Goal: Information Seeking & Learning: Learn about a topic

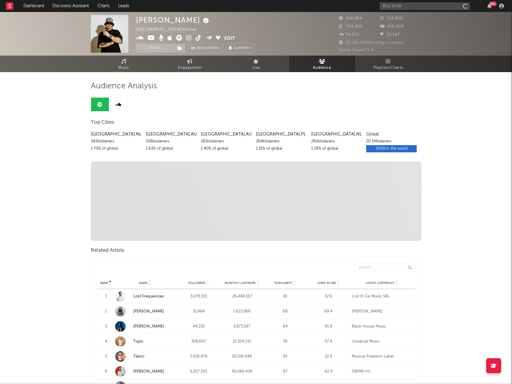
type input "Boy Soda"
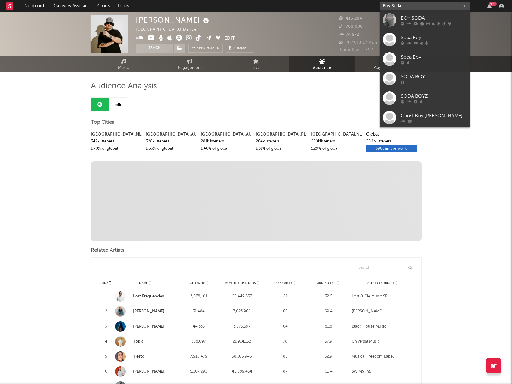
drag, startPoint x: 396, startPoint y: 5, endPoint x: 410, endPoint y: 5, distance: 13.5
click at [396, 5] on input "Boy Soda" at bounding box center [424, 6] width 90 height 8
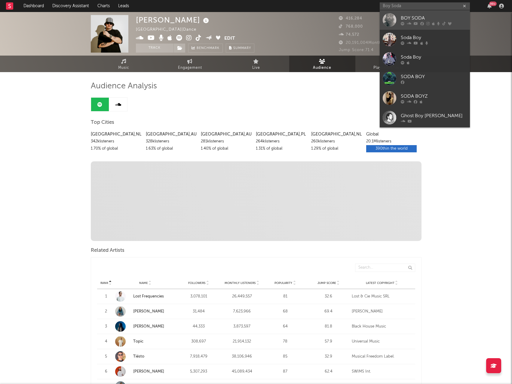
click at [416, 19] on div "BOY SODA" at bounding box center [433, 17] width 66 height 7
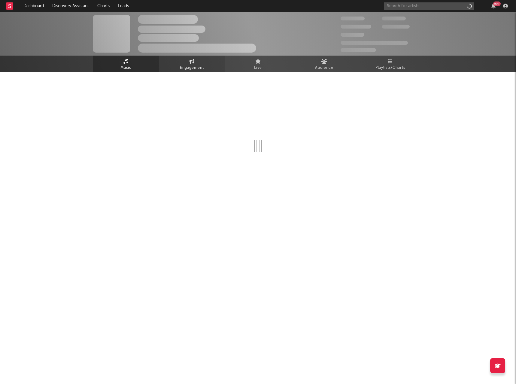
click at [185, 67] on span "Engagement" at bounding box center [192, 67] width 24 height 7
select select "1w"
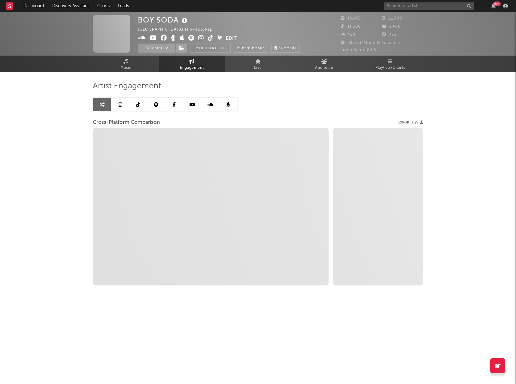
click at [193, 64] on span "Engagement" at bounding box center [192, 67] width 24 height 7
select select "1m"
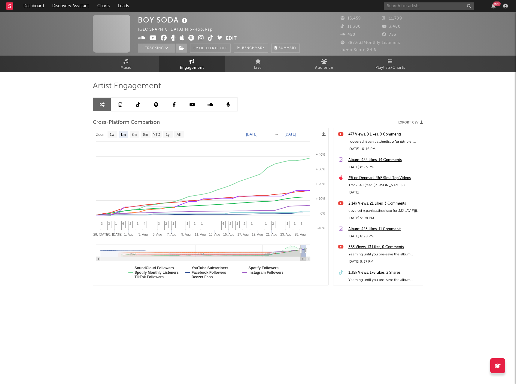
select select "1m"
click at [408, 6] on input "text" at bounding box center [429, 6] width 90 height 8
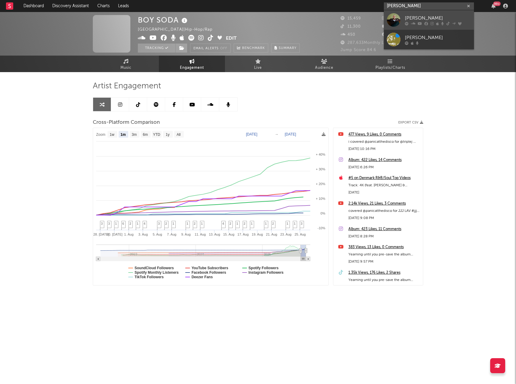
type input "[PERSON_NAME]"
click at [423, 17] on div "[PERSON_NAME]" at bounding box center [438, 17] width 66 height 7
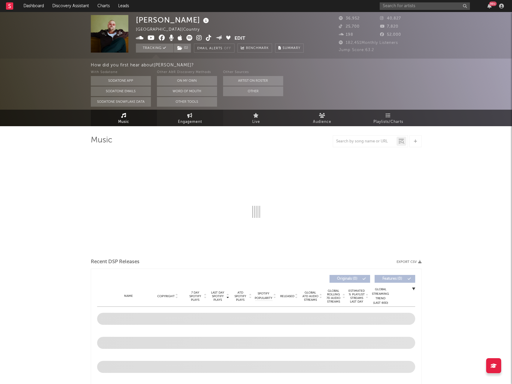
click at [197, 120] on span "Engagement" at bounding box center [190, 121] width 24 height 7
select select "1w"
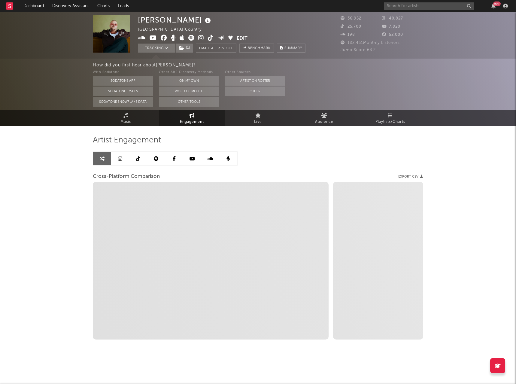
select select "1m"
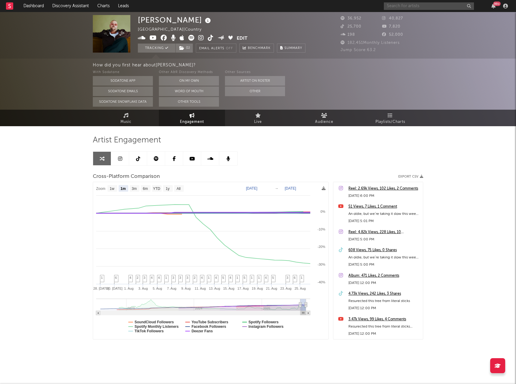
click at [431, 8] on input "text" at bounding box center [429, 6] width 90 height 8
click at [409, 3] on input "Budjerah" at bounding box center [429, 6] width 90 height 8
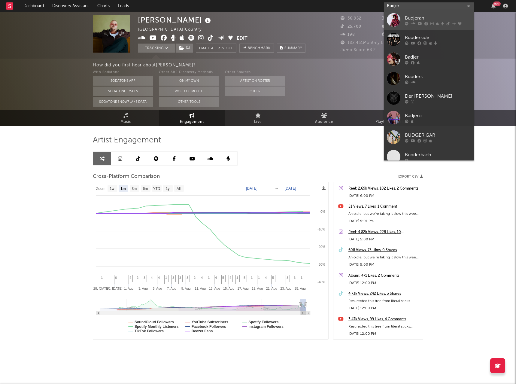
type input "Budjer"
click at [425, 14] on div "Budjerah" at bounding box center [438, 17] width 66 height 7
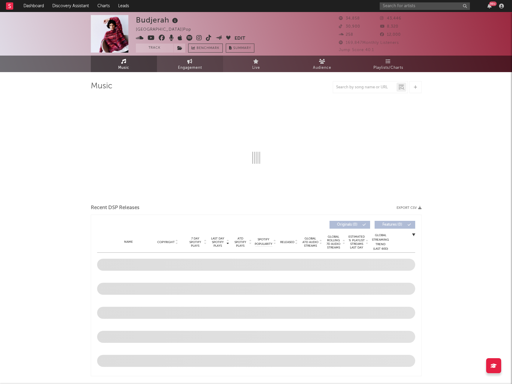
click at [187, 62] on icon at bounding box center [189, 61] width 5 height 5
select select "1w"
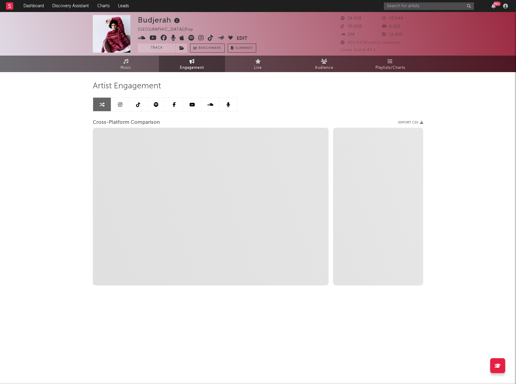
select select "1m"
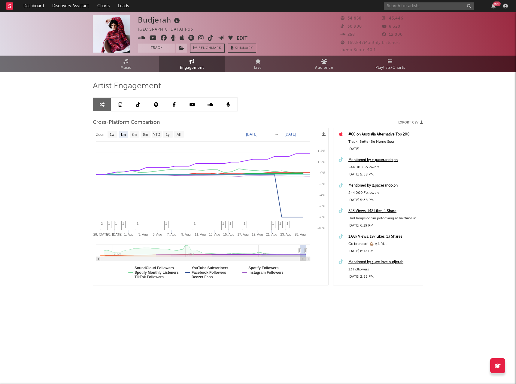
click at [402, 10] on div "99 +" at bounding box center [447, 6] width 126 height 12
click at [403, 7] on input "text" at bounding box center [429, 6] width 90 height 8
click at [436, 4] on input "[PERSON_NAME]" at bounding box center [429, 6] width 90 height 8
type input "[PERSON_NAME]"
click at [433, 15] on div "[PERSON_NAME]" at bounding box center [438, 17] width 66 height 7
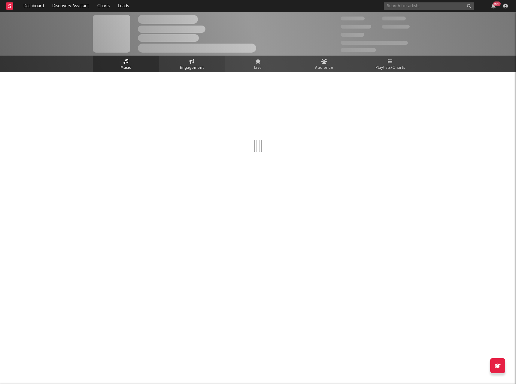
drag, startPoint x: 183, startPoint y: 63, endPoint x: 188, endPoint y: 64, distance: 5.4
click at [183, 63] on link "Engagement" at bounding box center [192, 64] width 66 height 17
select select "1w"
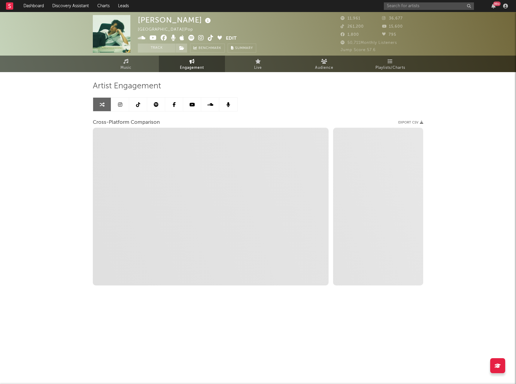
select select "1m"
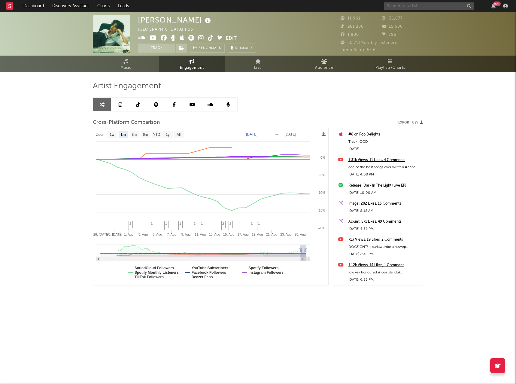
click at [414, 6] on input "text" at bounding box center [429, 6] width 90 height 8
type input "Chiseko"
click at [416, 7] on input "Chiseko" at bounding box center [429, 6] width 90 height 8
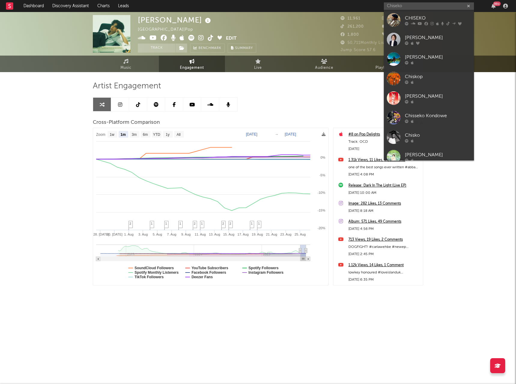
click at [421, 18] on div "CHISEKO" at bounding box center [438, 17] width 66 height 7
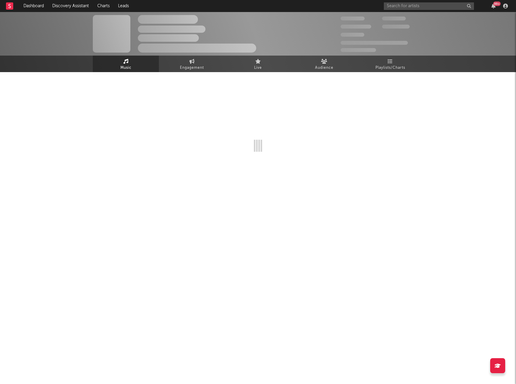
select select "6m"
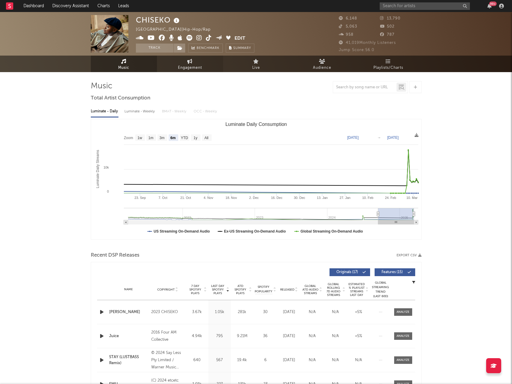
click at [186, 66] on span "Engagement" at bounding box center [190, 67] width 24 height 7
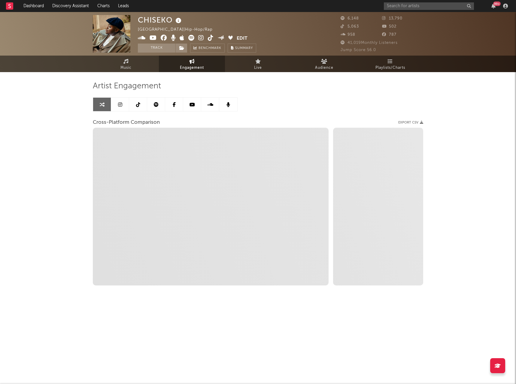
select select "1w"
select select "1m"
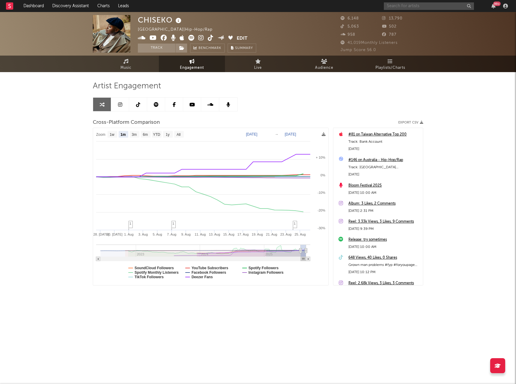
click at [407, 7] on input "text" at bounding box center [429, 6] width 90 height 8
click at [436, 5] on input "Great [PERSON_NAME]" at bounding box center [429, 6] width 90 height 8
type input "Great [PERSON_NAME]"
click at [430, 15] on div "Great [PERSON_NAME]" at bounding box center [438, 17] width 66 height 7
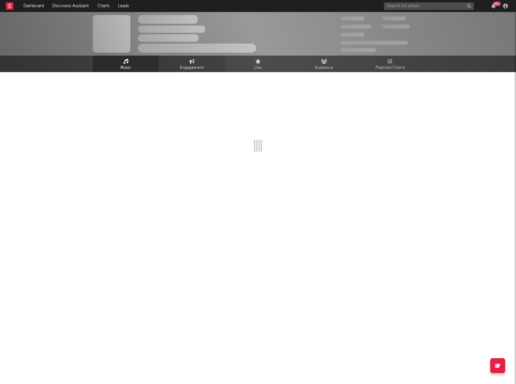
click at [188, 63] on link "Engagement" at bounding box center [192, 64] width 66 height 17
select select "1w"
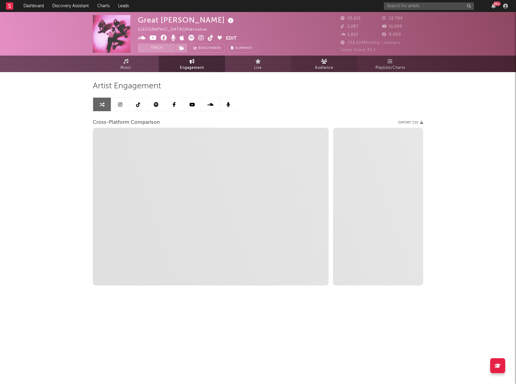
select select "1m"
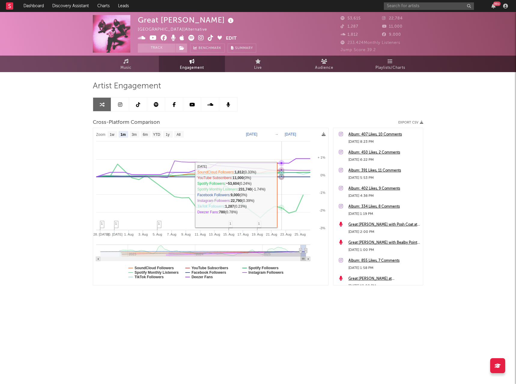
select select "1m"
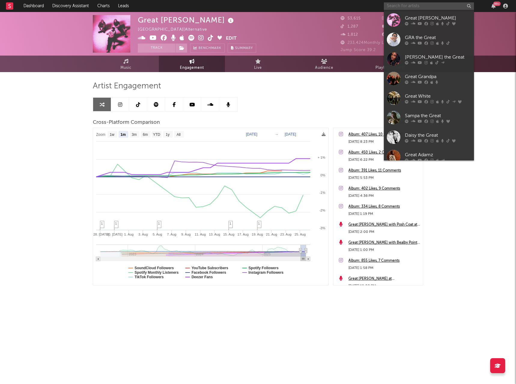
click at [422, 5] on input "text" at bounding box center [429, 6] width 90 height 8
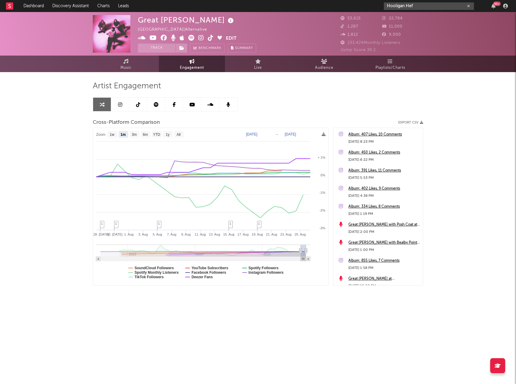
click at [446, 7] on input "Hooligan Hef" at bounding box center [429, 6] width 90 height 8
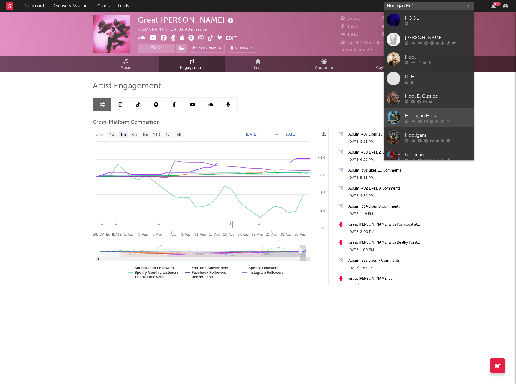
type input "Hooligan Hef"
click at [436, 116] on div "Hooligan Hefs" at bounding box center [438, 115] width 66 height 7
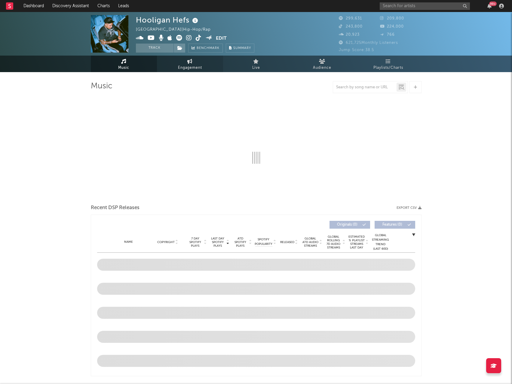
click at [186, 63] on link "Engagement" at bounding box center [190, 64] width 66 height 17
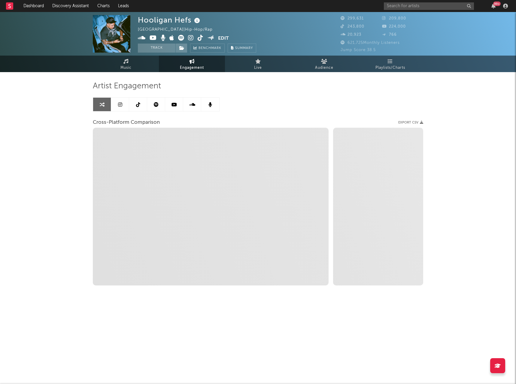
select select "1w"
select select "1m"
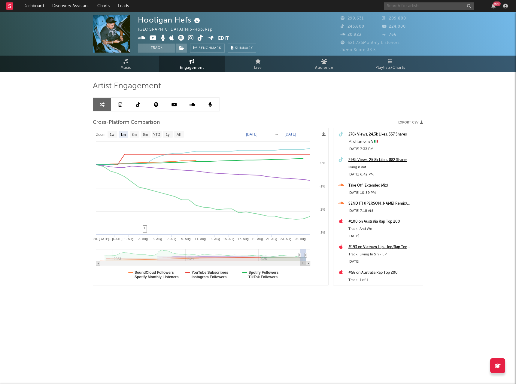
click at [411, 5] on input "text" at bounding box center [429, 6] width 90 height 8
click at [420, 7] on input "Illy" at bounding box center [429, 6] width 90 height 8
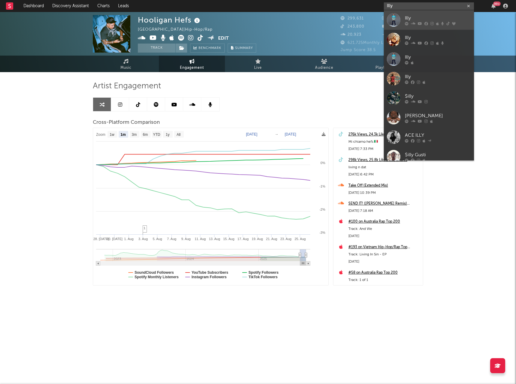
type input "Illy"
click at [423, 19] on div "Illy" at bounding box center [438, 17] width 66 height 7
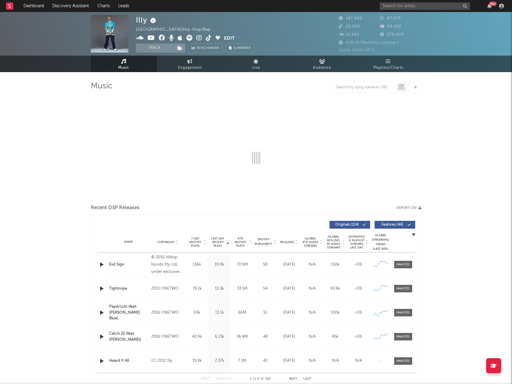
select select "6m"
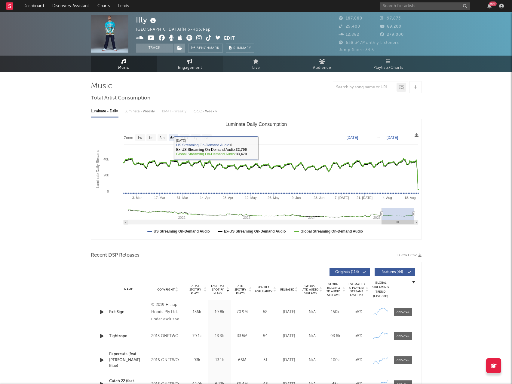
click at [182, 64] on link "Engagement" at bounding box center [190, 64] width 66 height 17
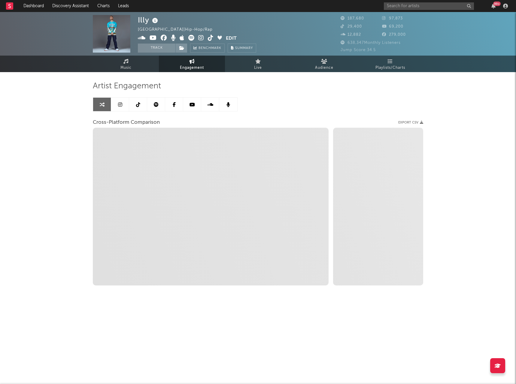
select select "1w"
select select "1m"
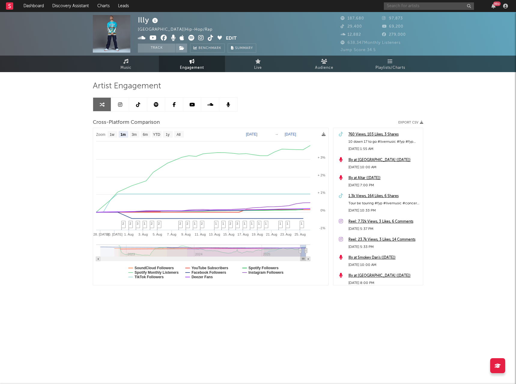
click at [408, 8] on input "text" at bounding box center [429, 6] width 90 height 8
click at [423, 8] on input "Kinder" at bounding box center [429, 6] width 90 height 8
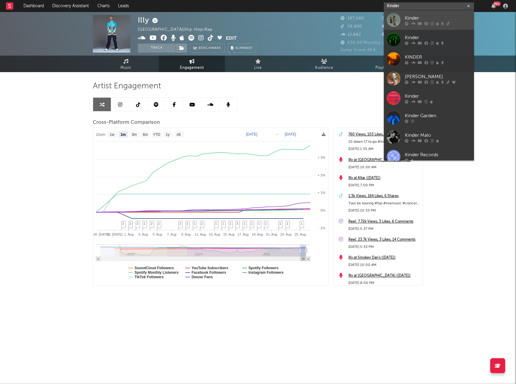
type input "Kinder"
click at [421, 18] on div "Kinder" at bounding box center [438, 17] width 66 height 7
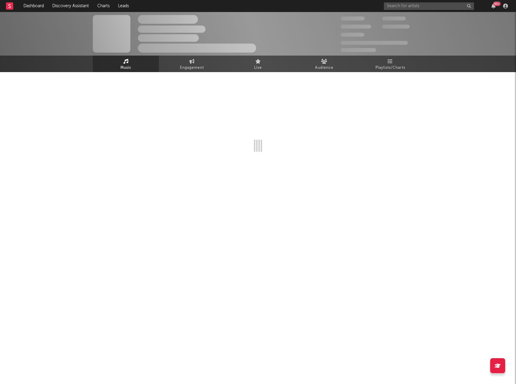
click at [186, 55] on div "The Artist Name Unknown Location | Shoegaze Edit Track Benchmark Summary 300,00…" at bounding box center [258, 34] width 516 height 44
click at [186, 59] on link "Engagement" at bounding box center [192, 64] width 66 height 17
select select "1w"
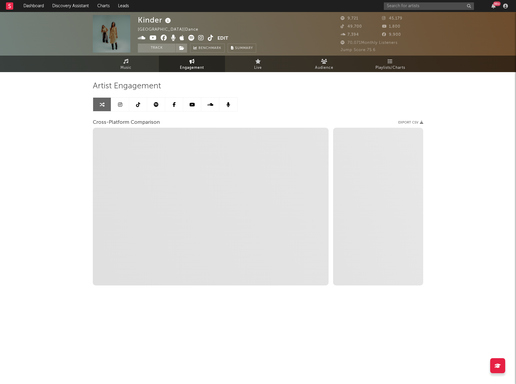
click at [323, 94] on div "Artist Engagement Cross-Platform Comparison Export CSV Zoom 1w 1m 3m 6m YTD 1y …" at bounding box center [258, 183] width 330 height 204
select select "1m"
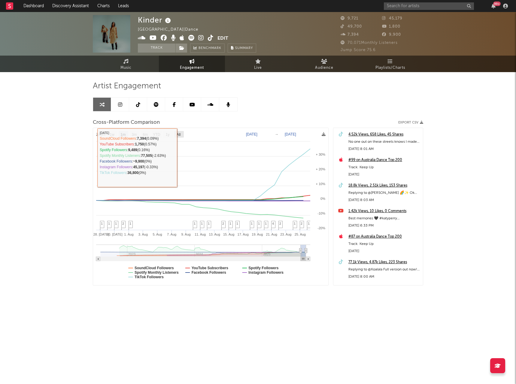
click at [182, 133] on rect at bounding box center [179, 134] width 10 height 7
select select "All"
type input "[DATE]"
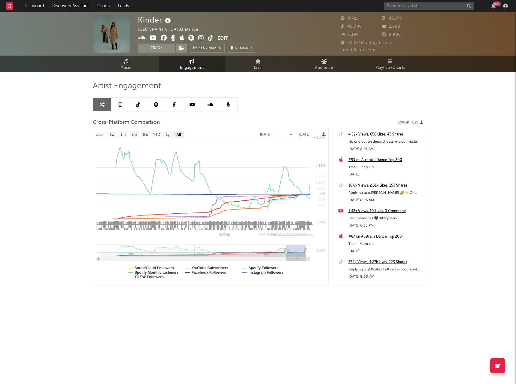
select select "All"
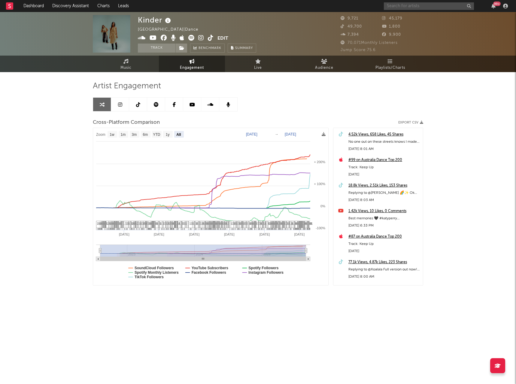
click at [422, 5] on input "text" at bounding box center [429, 6] width 90 height 8
click at [398, 7] on input "Oliveer [PERSON_NAME]" at bounding box center [429, 6] width 90 height 8
type input "[PERSON_NAME]"
click at [410, 18] on div "[PERSON_NAME]" at bounding box center [438, 17] width 66 height 7
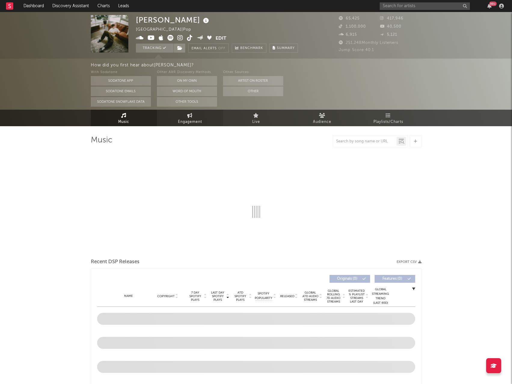
select select "6m"
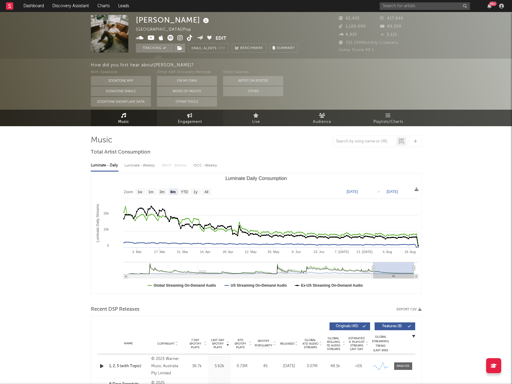
click at [201, 121] on span "Engagement" at bounding box center [190, 121] width 24 height 7
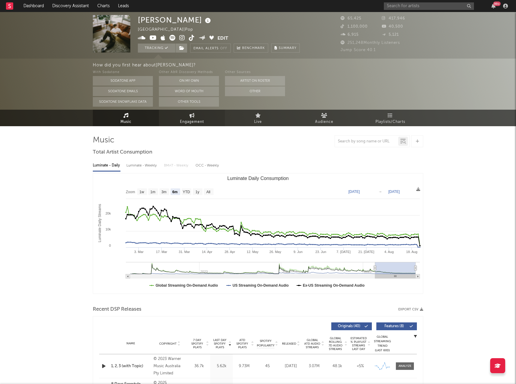
select select "1w"
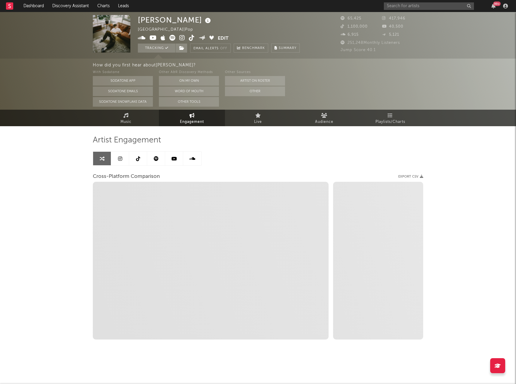
select select "1m"
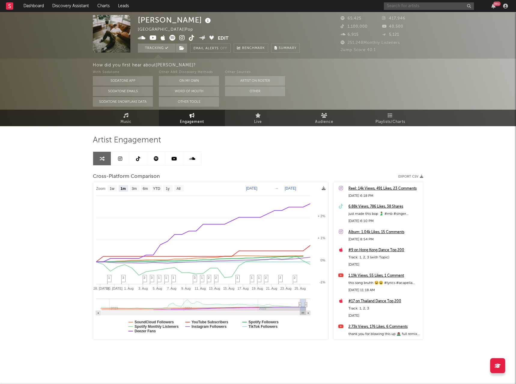
click at [431, 6] on input "text" at bounding box center [429, 6] width 90 height 8
click at [418, 4] on input "Pania" at bounding box center [429, 6] width 90 height 8
click at [407, 6] on input "Pania" at bounding box center [429, 6] width 90 height 8
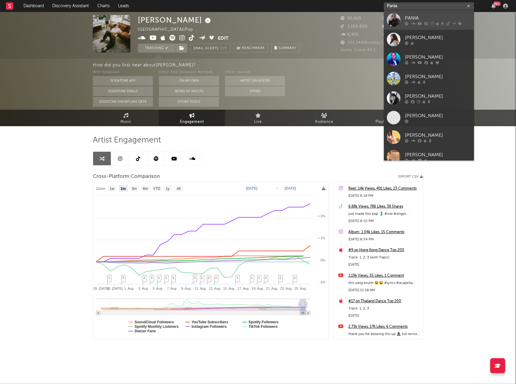
type input "Pania"
click at [410, 16] on div "PANIA" at bounding box center [438, 17] width 66 height 7
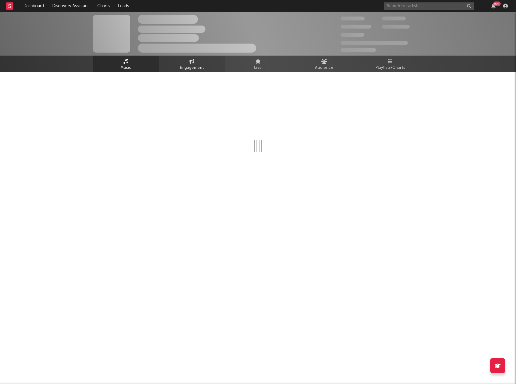
click at [185, 61] on link "Engagement" at bounding box center [192, 64] width 66 height 17
select select "1w"
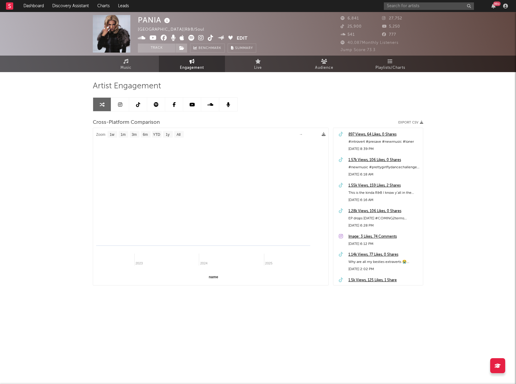
select select "1m"
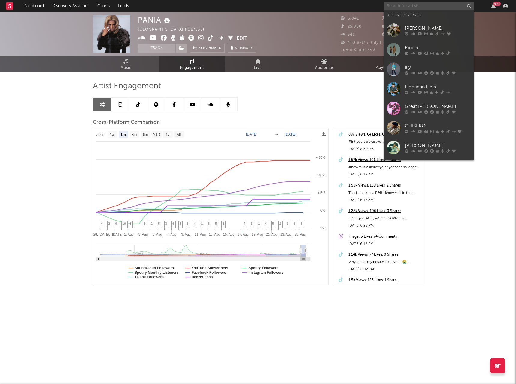
click at [435, 4] on input "text" at bounding box center [429, 6] width 90 height 8
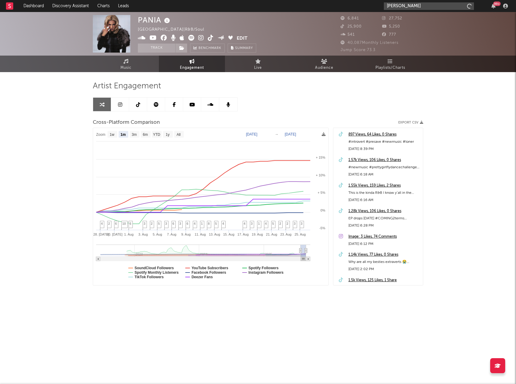
click at [435, 5] on input "[PERSON_NAME]" at bounding box center [429, 6] width 90 height 8
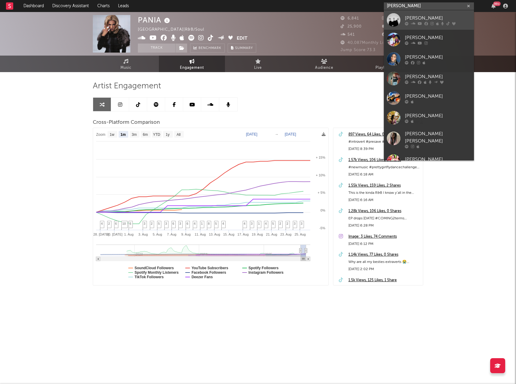
type input "[PERSON_NAME]"
click at [418, 16] on div "[PERSON_NAME]" at bounding box center [438, 17] width 66 height 7
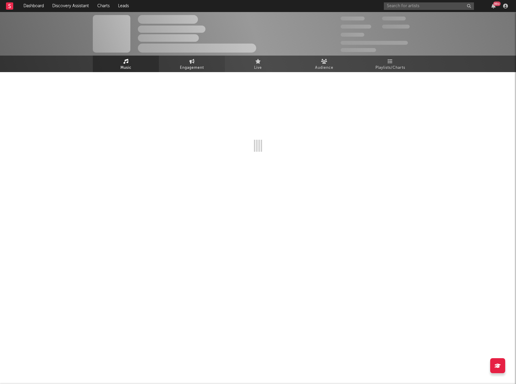
click at [187, 66] on span "Engagement" at bounding box center [192, 67] width 24 height 7
select select "1w"
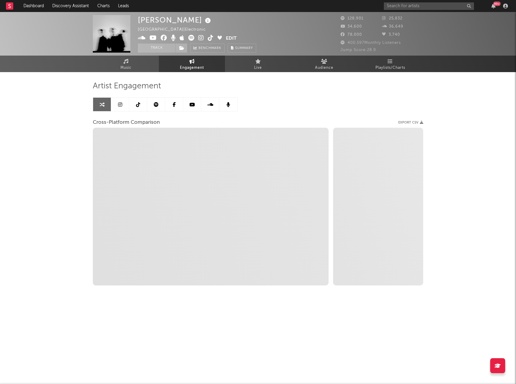
select select "1m"
